Goal: Information Seeking & Learning: Learn about a topic

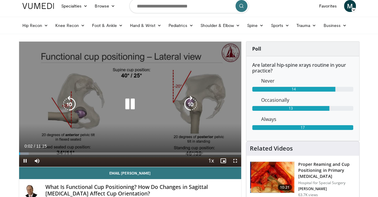
scroll to position [2, 0]
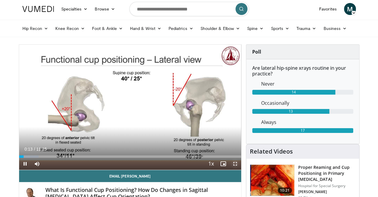
click at [239, 169] on span "Video Player" at bounding box center [235, 163] width 12 height 12
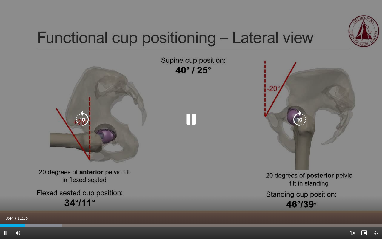
click at [189, 119] on icon "Video Player" at bounding box center [191, 119] width 17 height 17
click at [82, 120] on icon "Video Player" at bounding box center [82, 119] width 17 height 17
click at [193, 120] on icon "Video Player" at bounding box center [191, 119] width 17 height 17
click at [194, 121] on icon "Video Player" at bounding box center [191, 119] width 17 height 17
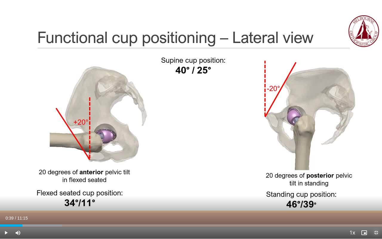
click at [378, 196] on span "Video Player" at bounding box center [376, 233] width 12 height 12
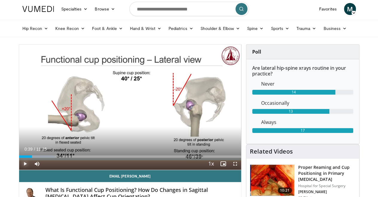
click at [19, 169] on span "Video Player" at bounding box center [25, 163] width 12 height 12
click at [240, 169] on span "Video Player" at bounding box center [235, 163] width 12 height 12
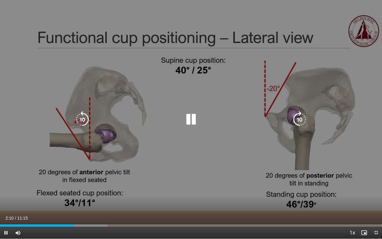
click at [84, 122] on icon "Video Player" at bounding box center [82, 119] width 17 height 17
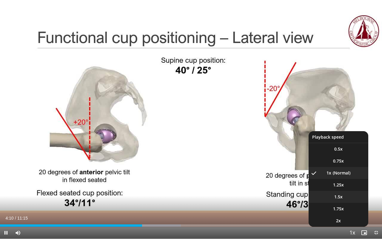
click at [350, 196] on li "1.5x" at bounding box center [339, 197] width 60 height 12
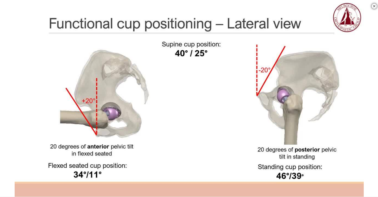
scroll to position [223, 0]
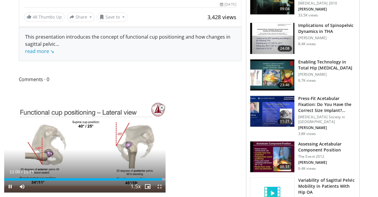
click at [160, 107] on span "Video Player" at bounding box center [162, 108] width 12 height 12
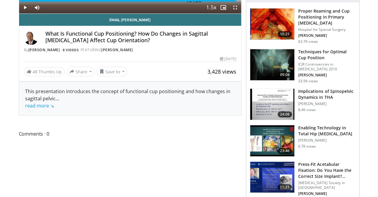
scroll to position [154, 0]
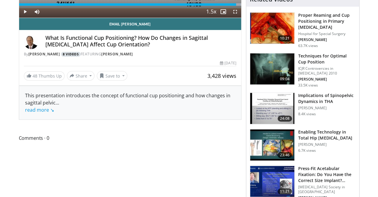
click at [61, 57] on link "8 Videos" at bounding box center [71, 54] width 20 height 5
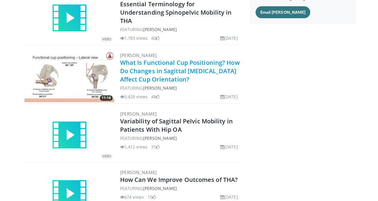
scroll to position [87, 0]
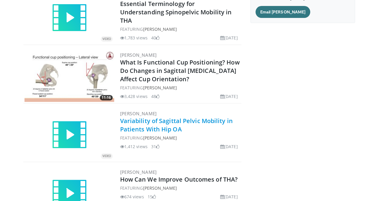
click at [122, 130] on link "Variability of Sagittal Pelvic Mobility in Patients With Hip OA" at bounding box center [176, 125] width 113 height 16
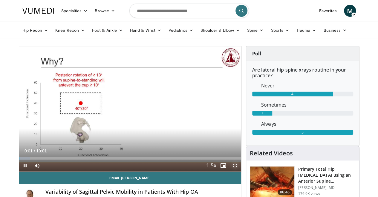
click at [240, 171] on span "Video Player" at bounding box center [235, 165] width 12 height 12
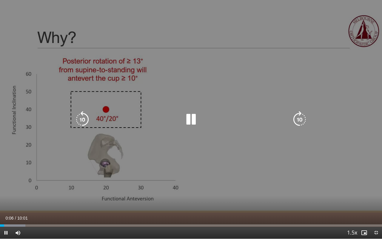
click at [299, 120] on icon "Video Player" at bounding box center [300, 119] width 17 height 17
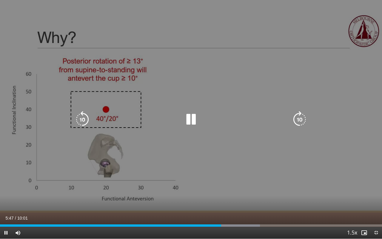
click at [85, 120] on icon "Video Player" at bounding box center [82, 119] width 17 height 17
click at [194, 119] on icon "Video Player" at bounding box center [191, 119] width 17 height 17
click at [191, 114] on icon "Video Player" at bounding box center [191, 119] width 17 height 17
click at [186, 125] on icon "Video Player" at bounding box center [191, 119] width 17 height 17
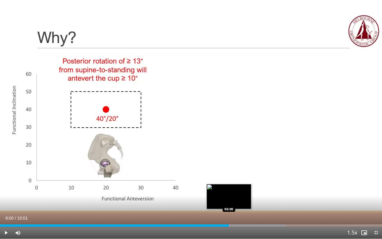
click at [229, 196] on div "Loaded : 74.70% 06:00 06:00" at bounding box center [191, 225] width 382 height 2
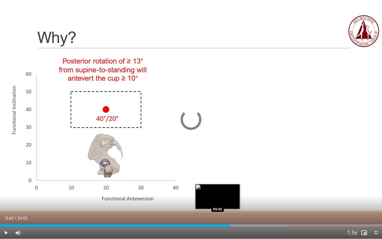
click at [218, 196] on div "06:01" at bounding box center [115, 225] width 230 height 2
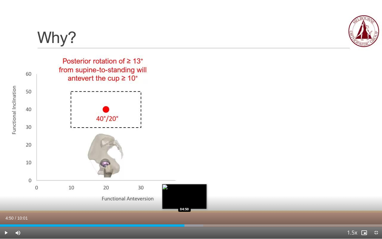
click at [185, 196] on div "Loaded : 53.21% 04:50 04:50" at bounding box center [191, 225] width 382 height 2
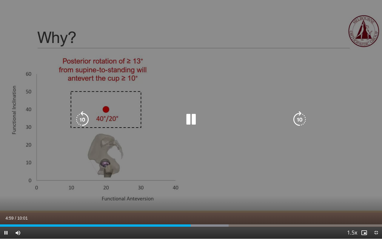
click at [77, 119] on icon "Video Player" at bounding box center [82, 119] width 17 height 17
click at [190, 120] on icon "Video Player" at bounding box center [191, 119] width 17 height 17
click at [191, 121] on icon "Video Player" at bounding box center [191, 119] width 17 height 17
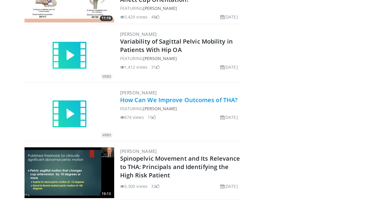
scroll to position [186, 0]
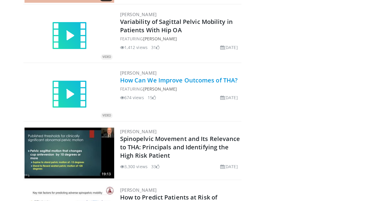
click at [183, 79] on link "How Can We Improve Outcomes of THA?" at bounding box center [179, 80] width 118 height 8
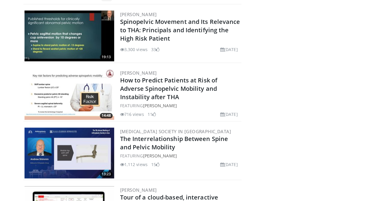
scroll to position [304, 0]
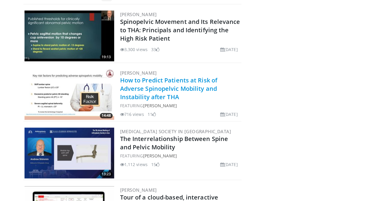
click at [197, 84] on link "How to Predict Patients at Risk of Adverse Spinopelvic Mobility and Instability…" at bounding box center [168, 88] width 97 height 25
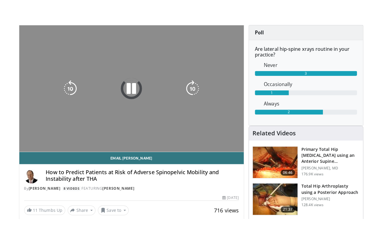
scroll to position [42, 0]
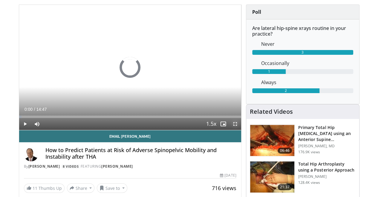
click at [240, 130] on span "Video Player" at bounding box center [235, 124] width 12 height 12
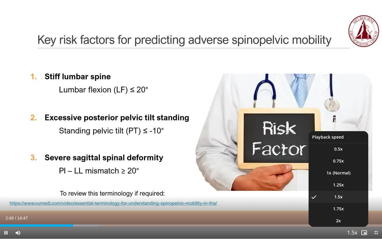
click at [351, 196] on span "Video Player" at bounding box center [352, 233] width 8 height 12
click at [338, 171] on li "1x" at bounding box center [339, 173] width 60 height 12
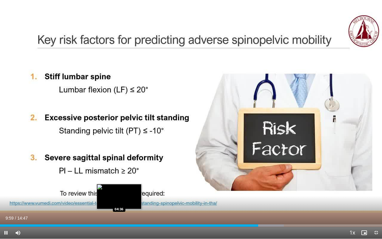
click at [119, 196] on div "Loaded : 74.28% 09:59 04:36" at bounding box center [191, 225] width 382 height 2
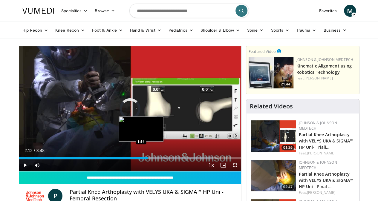
click at [125, 159] on div "2:12" at bounding box center [83, 158] width 129 height 2
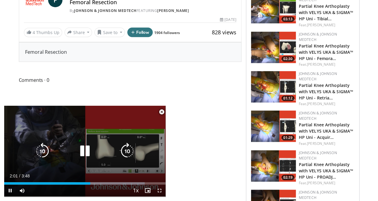
scroll to position [207, 0]
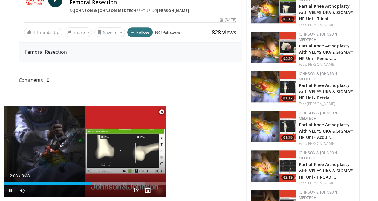
click at [160, 190] on span "Video Player" at bounding box center [160, 191] width 12 height 12
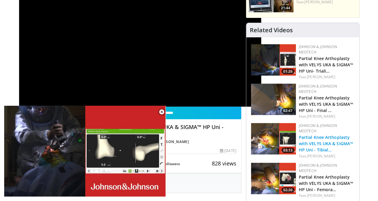
scroll to position [76, 0]
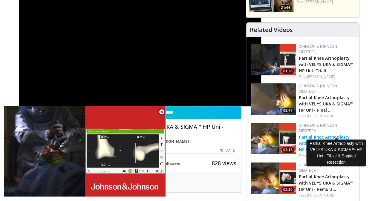
click at [322, 134] on link "Partial Knee Arthoplasty with VELYS UKA & SIGMA™ HP Uni - Tibial…" at bounding box center [326, 143] width 54 height 18
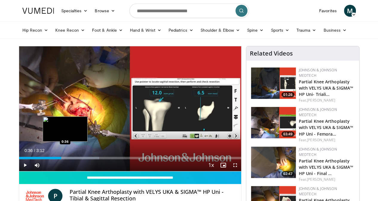
click at [50, 159] on div "Loaded : 36.07% 0:36 0:36" at bounding box center [130, 157] width 222 height 6
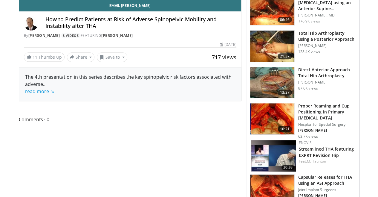
scroll to position [42, 0]
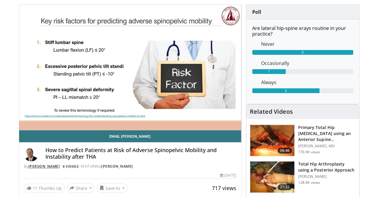
click at [33, 168] on link "[PERSON_NAME]" at bounding box center [44, 165] width 32 height 5
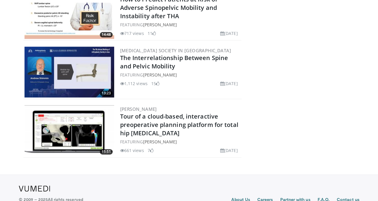
scroll to position [385, 0]
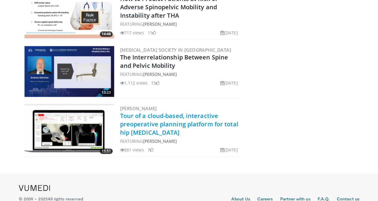
click at [167, 119] on link "Tour of a cloud-based, interactive preoperative planning platform for total hip…" at bounding box center [179, 124] width 118 height 25
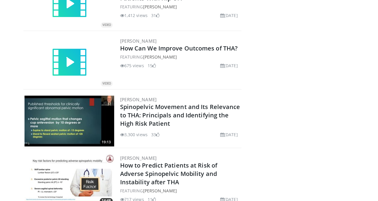
scroll to position [172, 0]
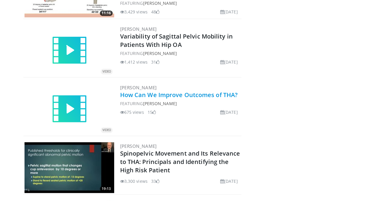
click at [131, 93] on link "How Can We Improve Outcomes of THA?" at bounding box center [179, 95] width 118 height 8
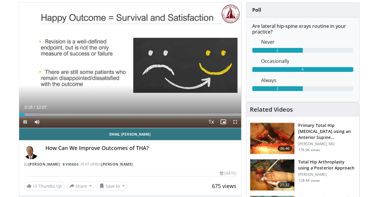
scroll to position [43, 0]
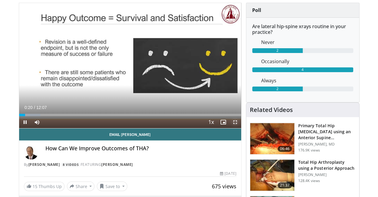
click at [241, 128] on span "Video Player" at bounding box center [235, 122] width 12 height 12
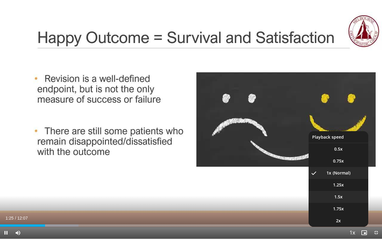
click at [346, 196] on li "1.5x" at bounding box center [339, 197] width 60 height 12
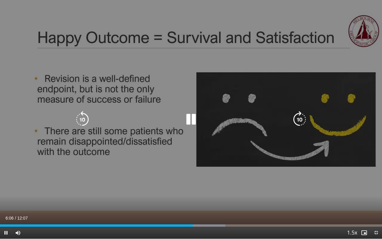
click at [191, 118] on icon "Video Player" at bounding box center [191, 119] width 17 height 17
